Goal: Entertainment & Leisure: Consume media (video, audio)

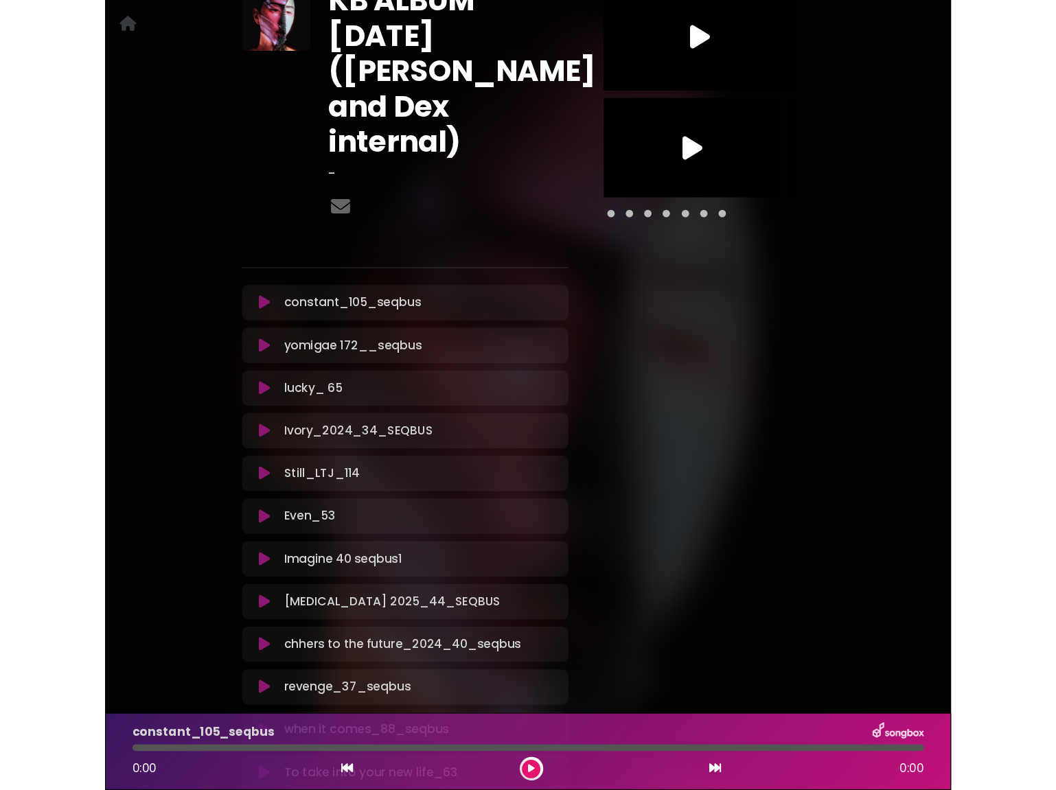
scroll to position [127, 0]
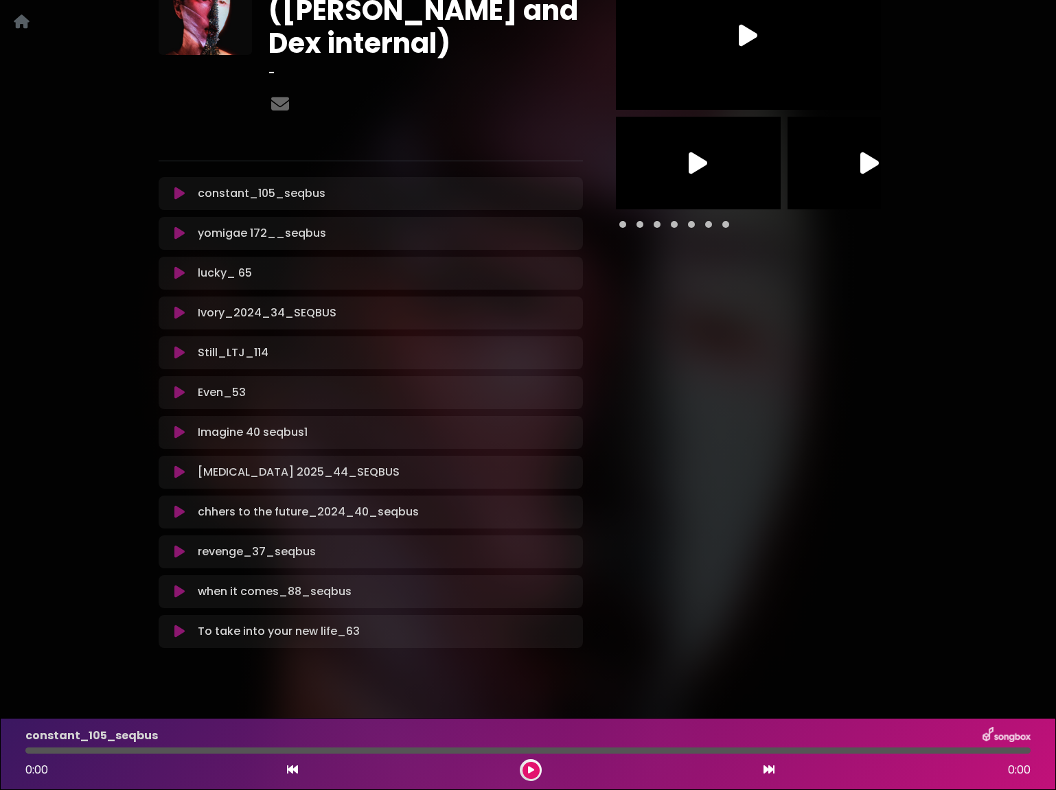
click at [20, 22] on icon at bounding box center [22, 21] width 16 height 1
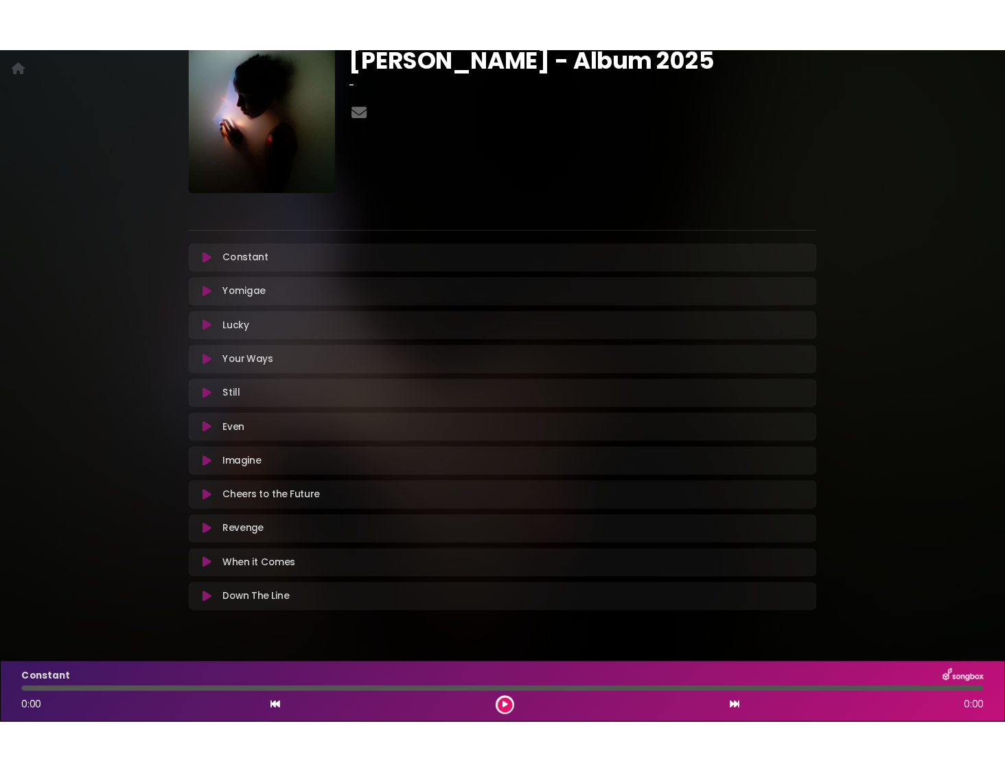
scroll to position [23, 0]
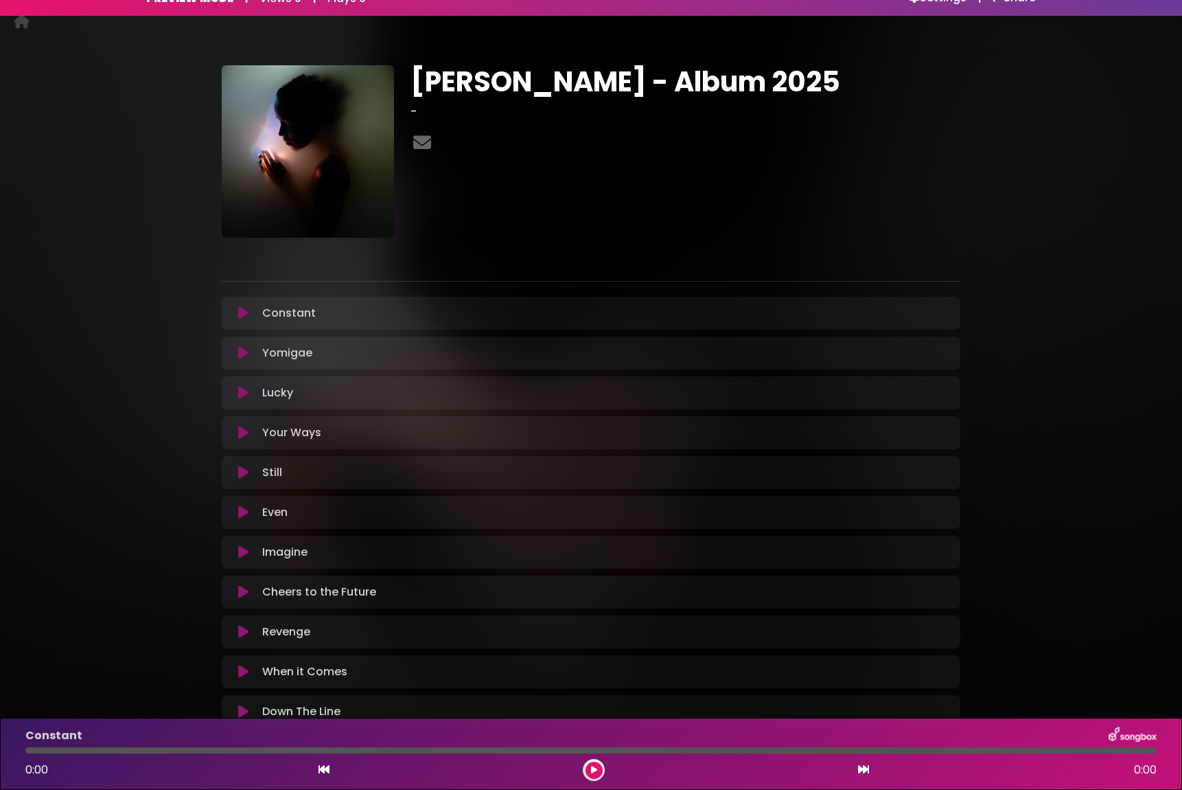
click at [246, 309] on icon at bounding box center [243, 313] width 10 height 14
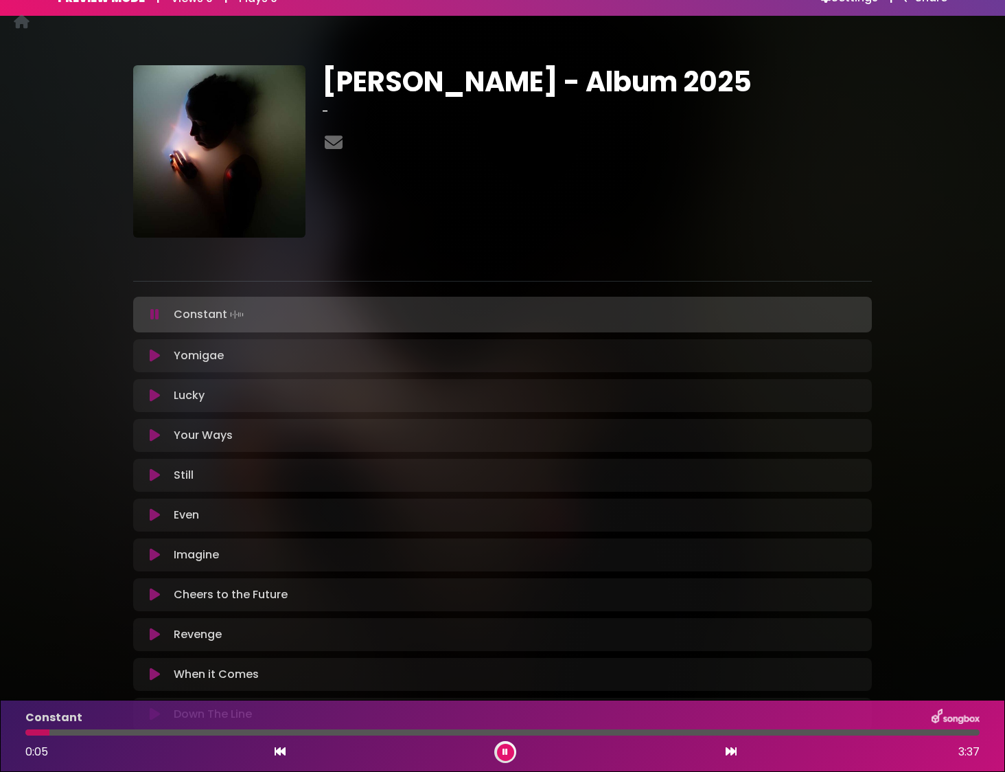
click at [417, 730] on div at bounding box center [502, 732] width 954 height 6
click at [152, 354] on icon at bounding box center [155, 356] width 10 height 14
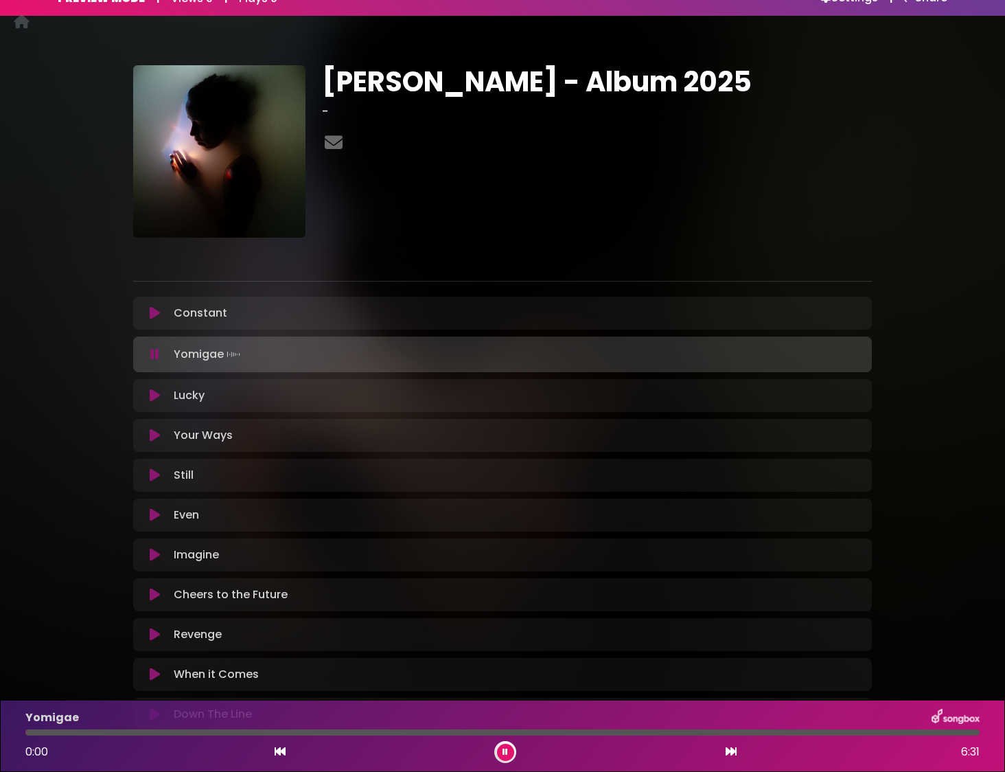
click at [190, 729] on div at bounding box center [502, 732] width 954 height 6
click at [158, 399] on icon at bounding box center [155, 396] width 10 height 14
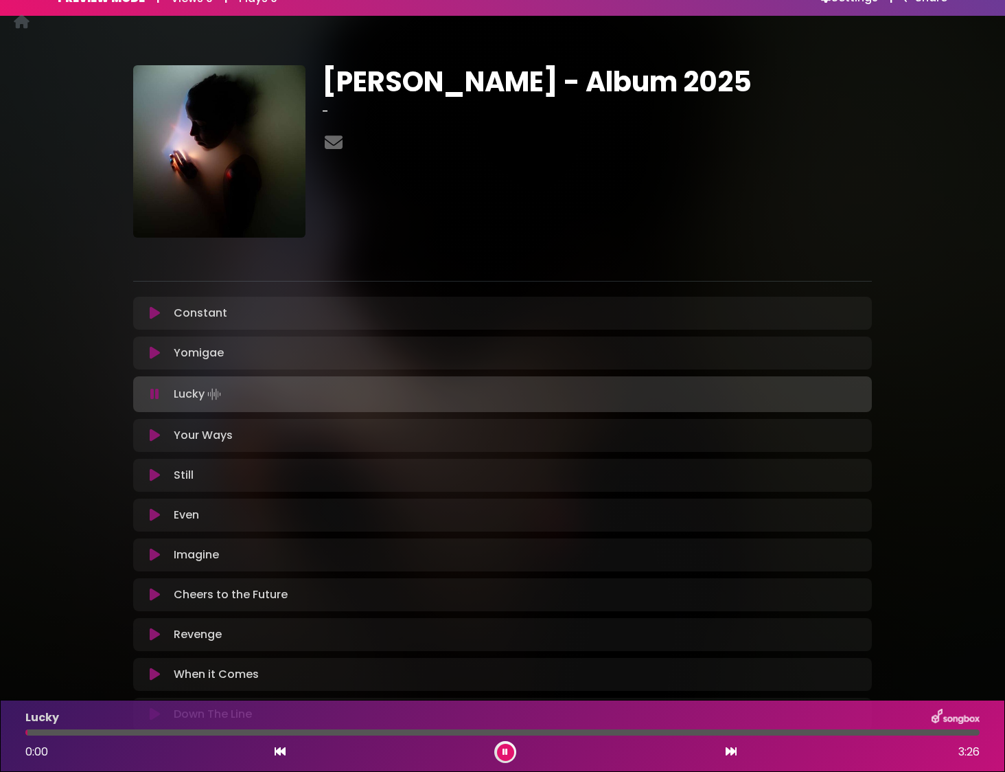
click at [505, 728] on div "Lucky 0:00 3:26" at bounding box center [502, 736] width 971 height 54
click at [671, 727] on div "Lucky 0:01 3:26" at bounding box center [502, 736] width 971 height 54
click at [674, 733] on div at bounding box center [502, 732] width 954 height 6
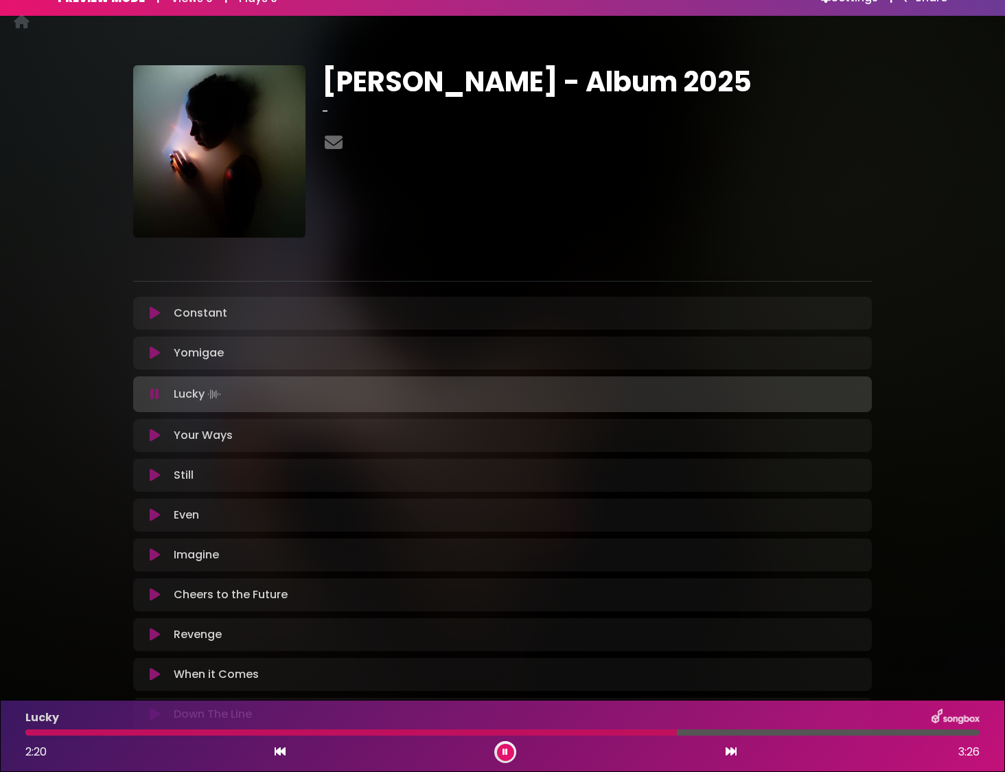
click at [146, 435] on button at bounding box center [154, 435] width 27 height 14
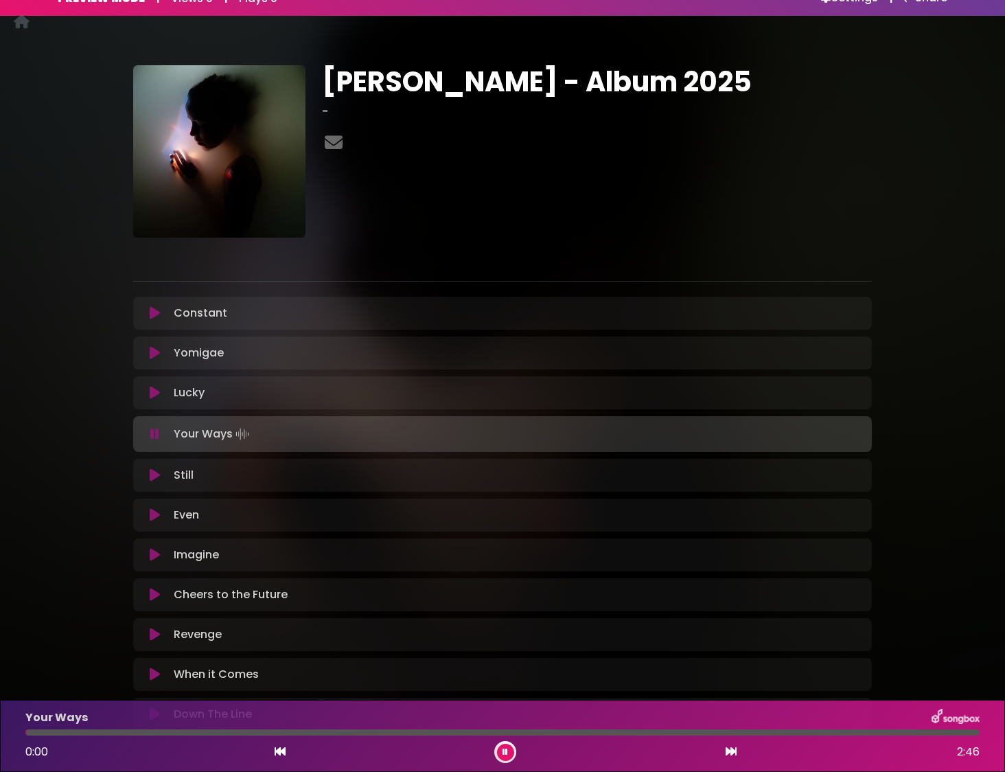
click at [273, 729] on div at bounding box center [502, 732] width 954 height 6
click at [156, 477] on icon at bounding box center [155, 475] width 10 height 14
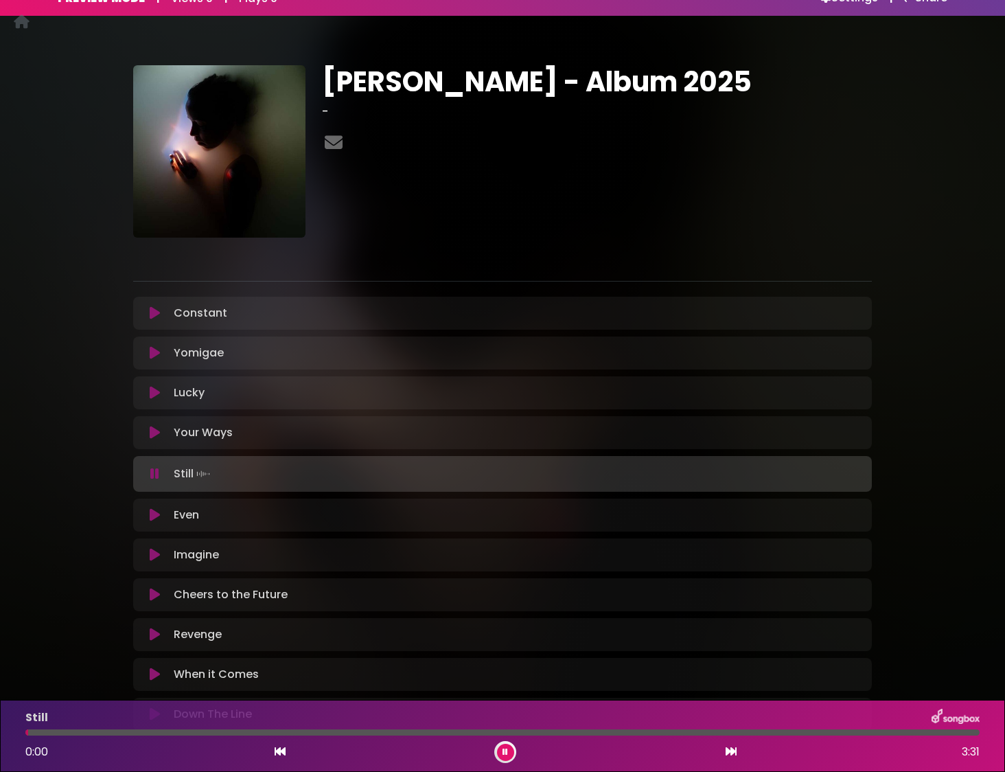
click at [384, 730] on div at bounding box center [502, 732] width 954 height 6
drag, startPoint x: 152, startPoint y: 509, endPoint x: 159, endPoint y: 529, distance: 20.4
click at [152, 509] on icon at bounding box center [155, 515] width 10 height 14
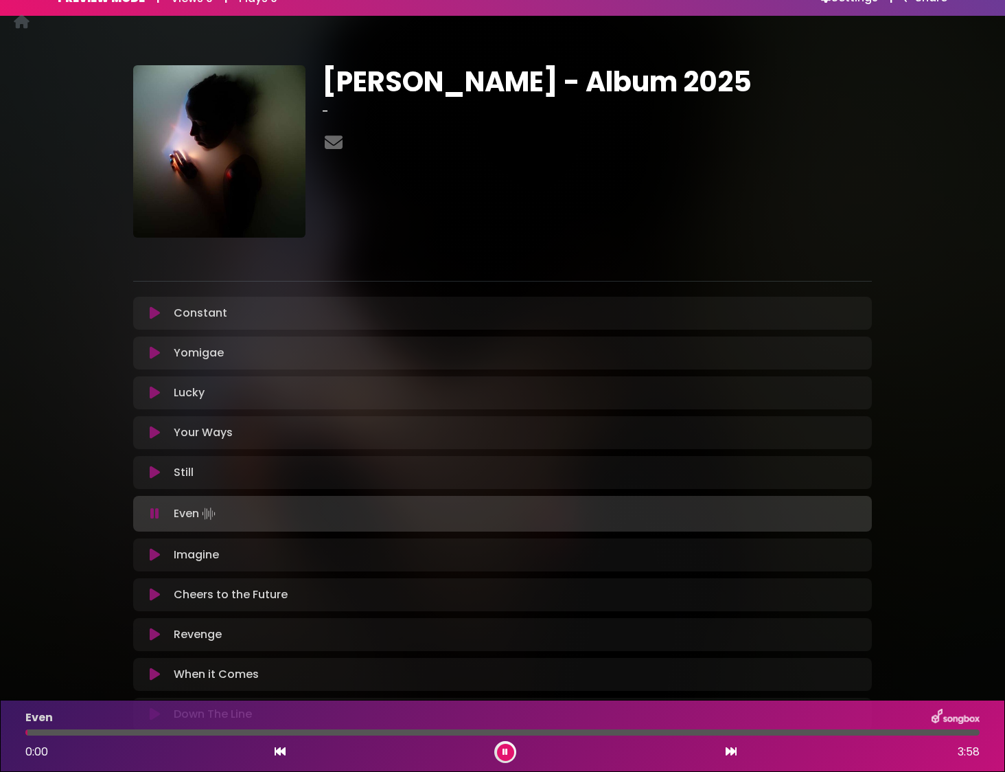
click at [286, 731] on div at bounding box center [502, 732] width 954 height 6
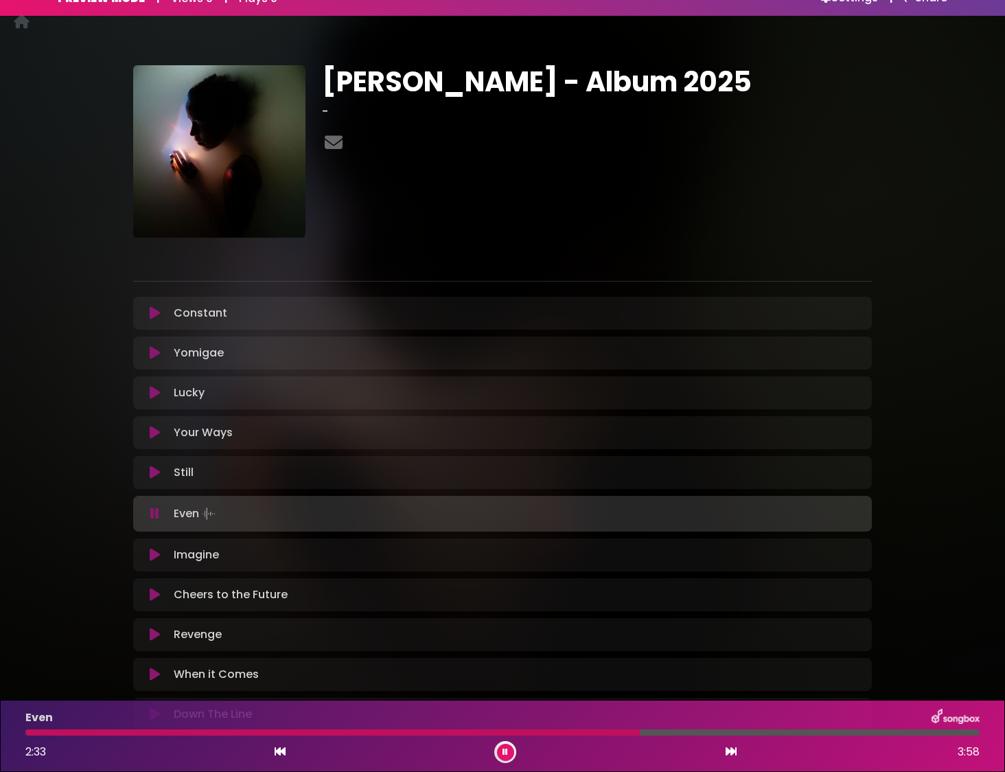
click at [640, 731] on div at bounding box center [502, 732] width 954 height 6
click at [151, 555] on icon at bounding box center [155, 555] width 10 height 14
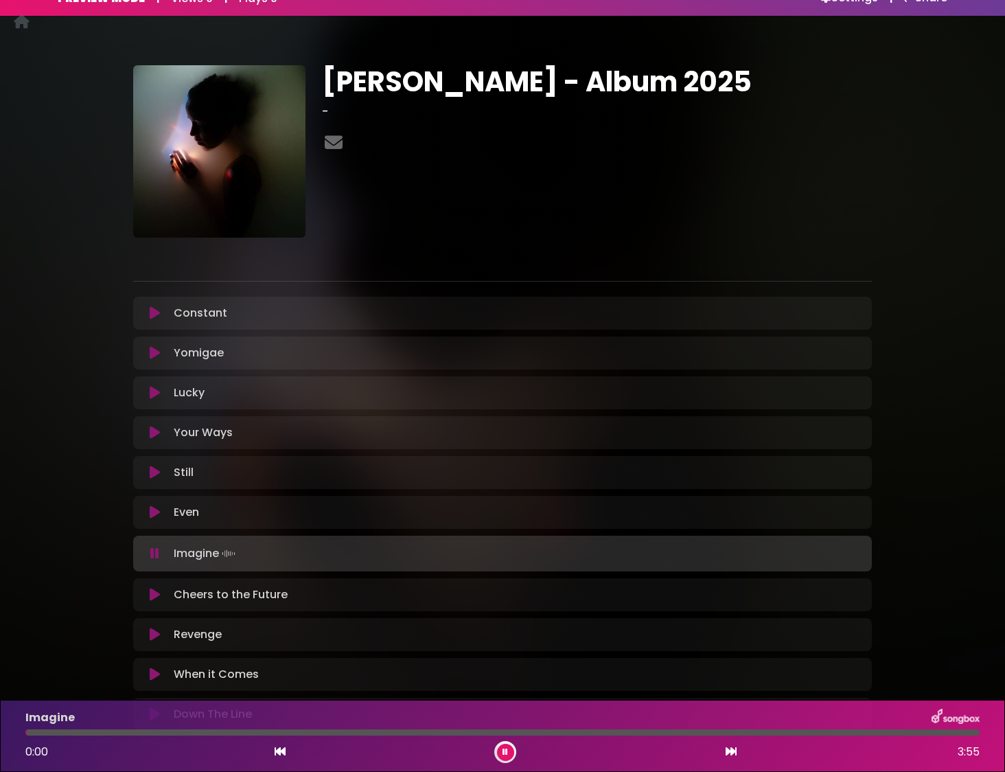
click at [233, 734] on div at bounding box center [502, 732] width 954 height 6
click at [420, 728] on div "Imagine 0:51 3:55" at bounding box center [502, 736] width 971 height 54
click at [421, 734] on div at bounding box center [502, 732] width 954 height 6
click at [583, 732] on div at bounding box center [502, 732] width 954 height 6
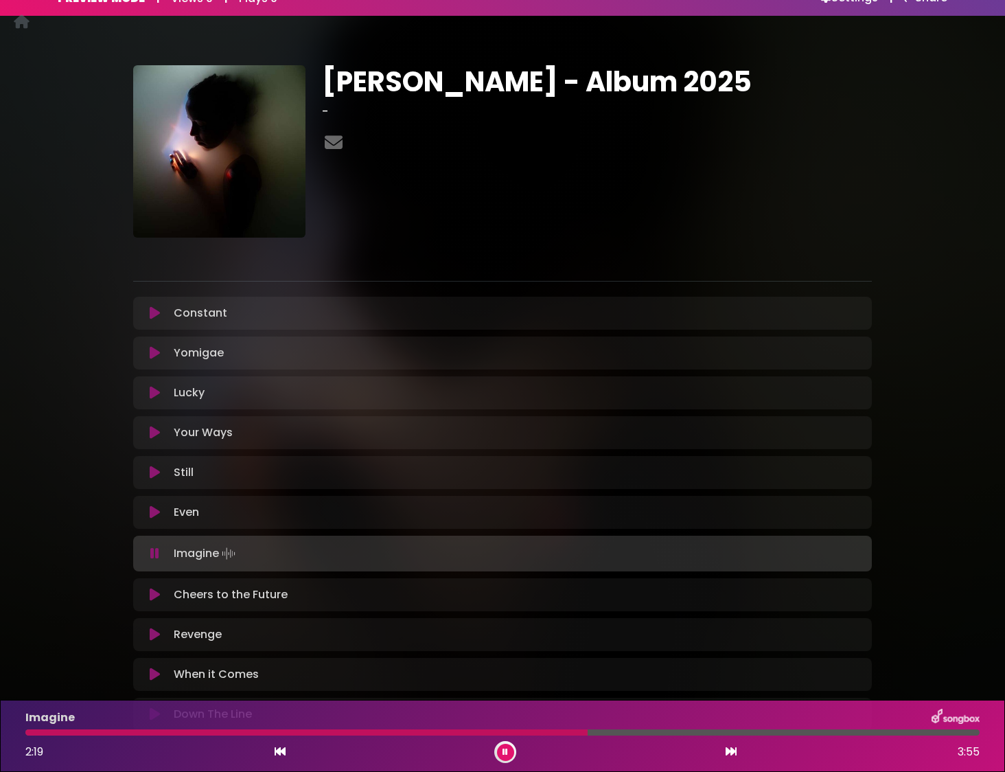
click at [158, 590] on icon at bounding box center [155, 595] width 10 height 14
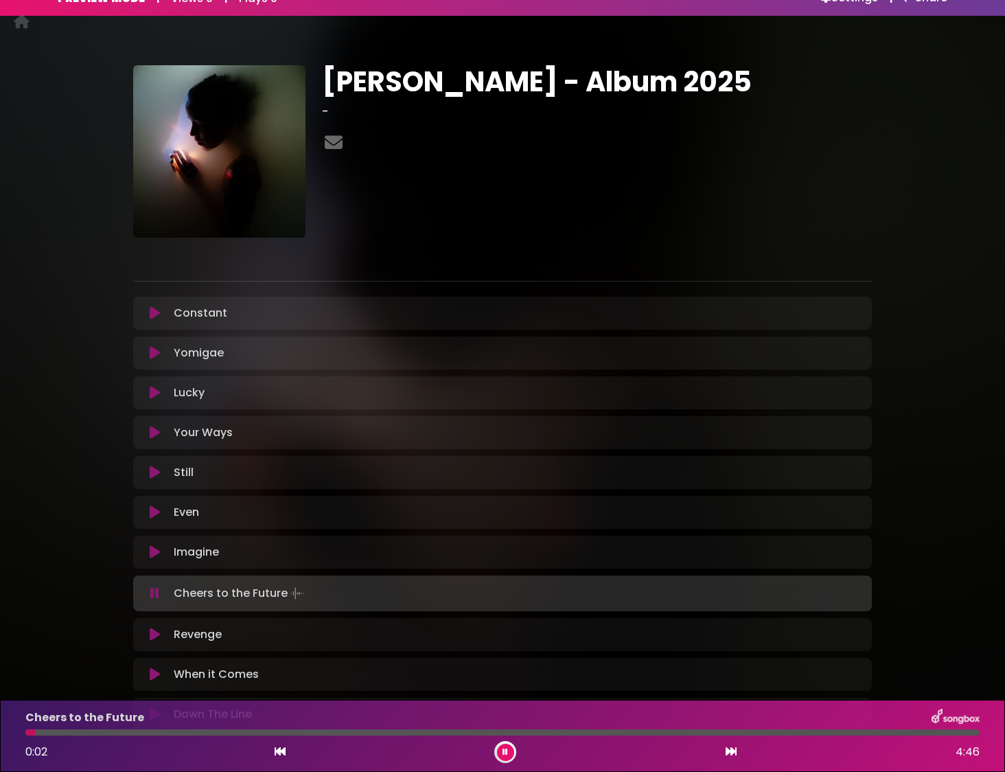
click at [554, 731] on div at bounding box center [502, 732] width 954 height 6
click at [155, 675] on icon at bounding box center [155, 674] width 10 height 14
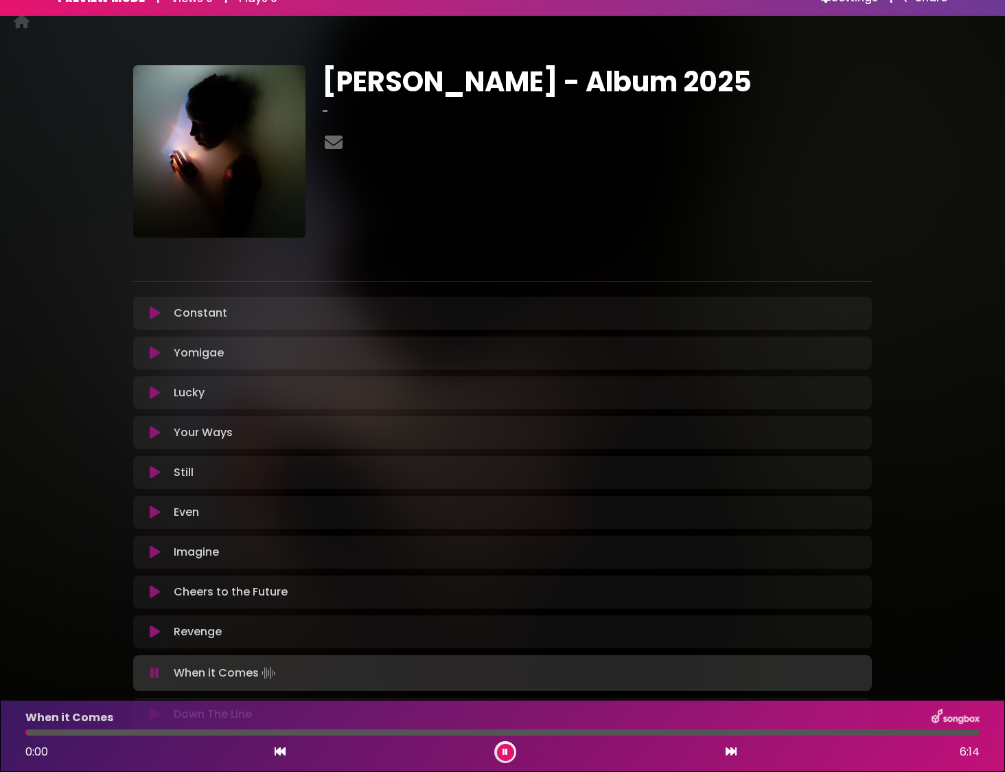
click at [365, 732] on div at bounding box center [502, 732] width 954 height 6
click at [754, 735] on div at bounding box center [502, 732] width 954 height 6
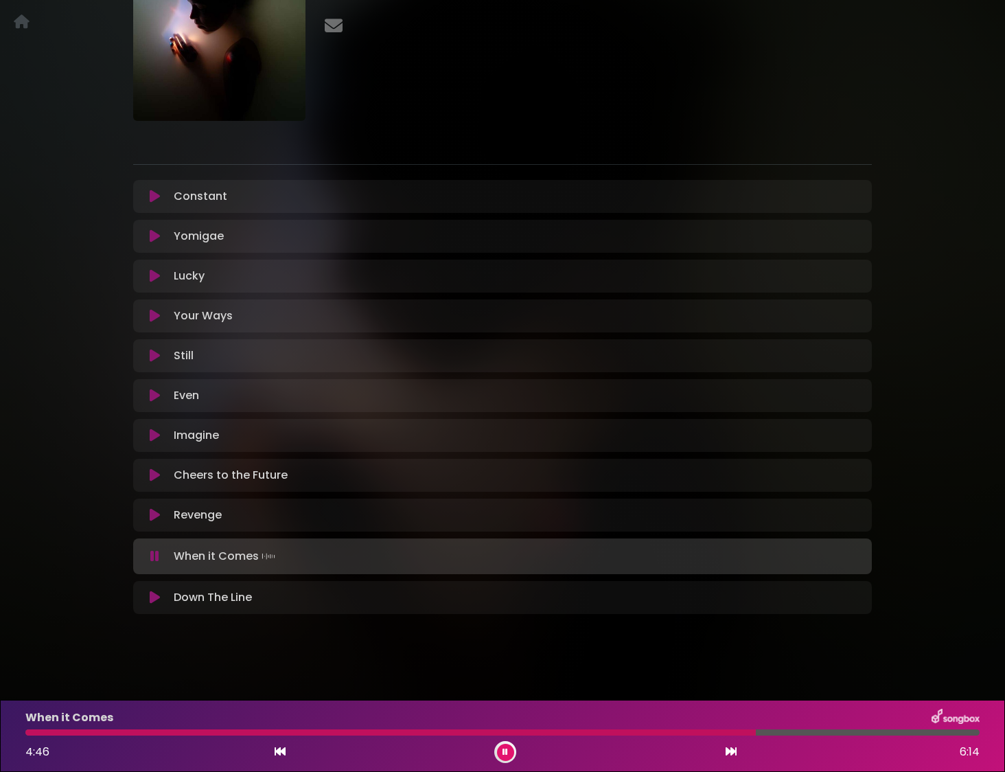
scroll to position [141, 0]
click at [506, 736] on button at bounding box center [505, 752] width 17 height 17
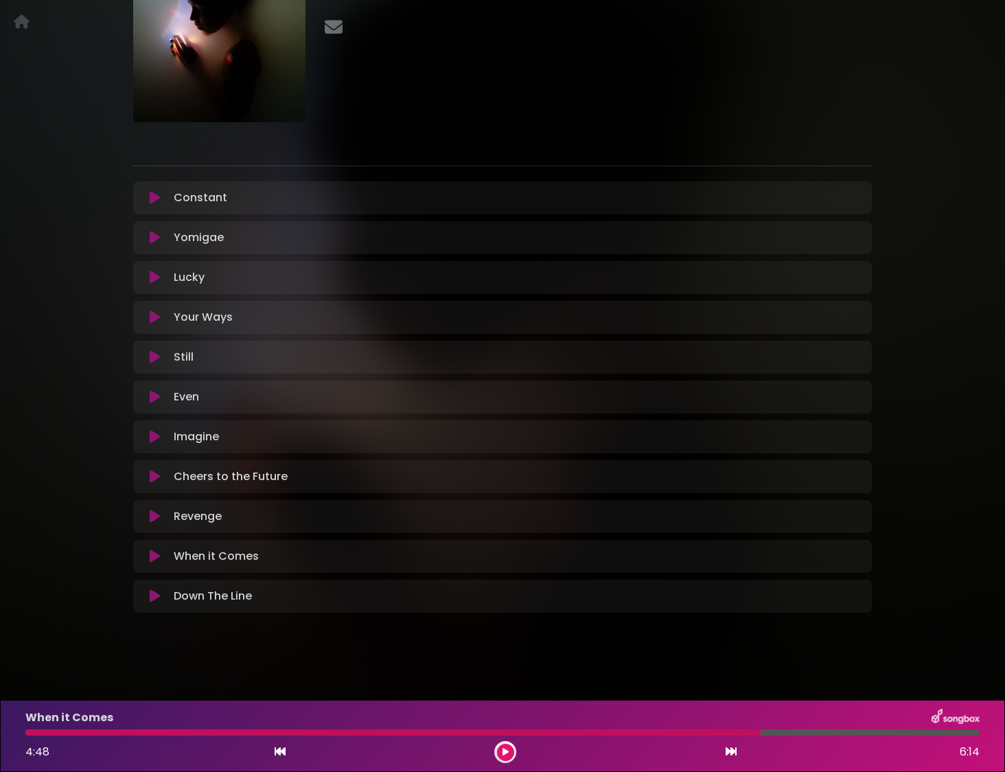
scroll to position [138, 0]
